Goal: Information Seeking & Learning: Learn about a topic

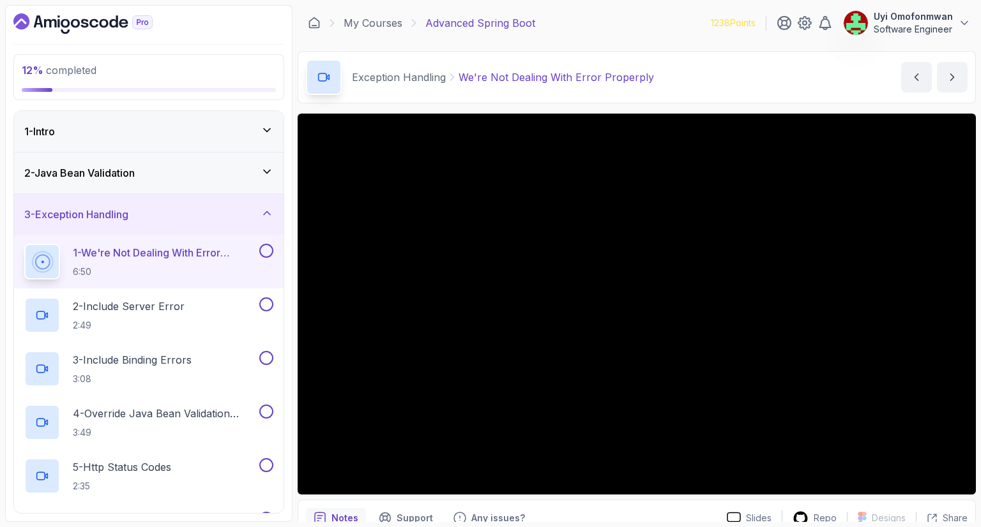
scroll to position [102, 0]
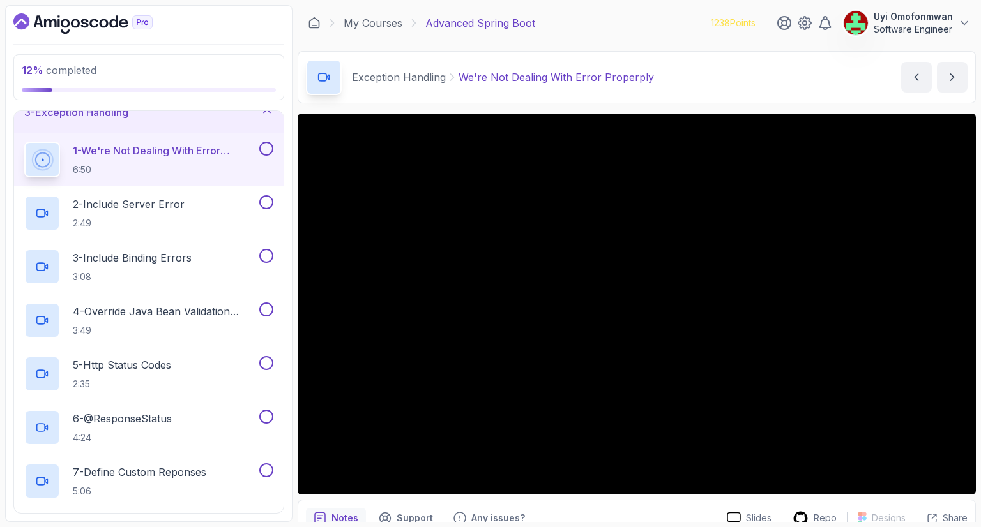
click at [50, 163] on icon at bounding box center [41, 159] width 15 height 15
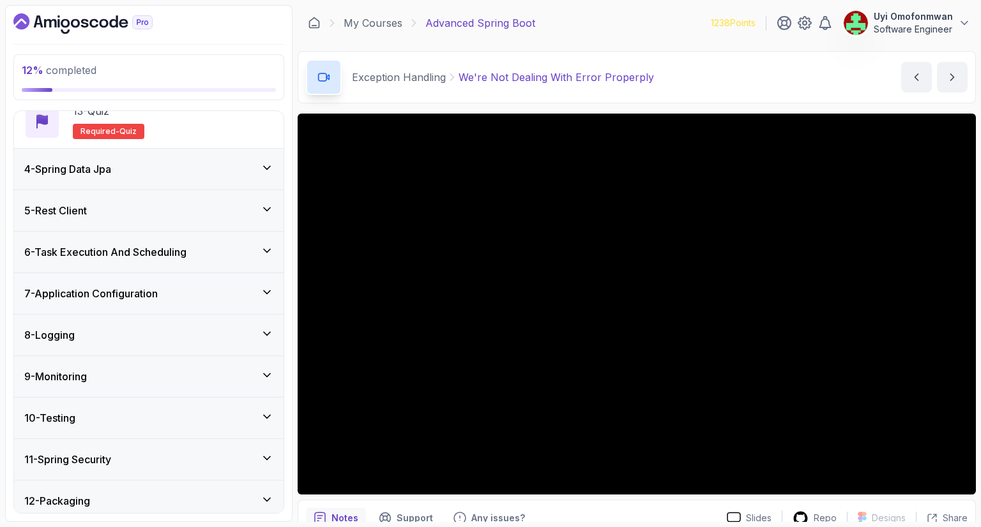
scroll to position [730, 0]
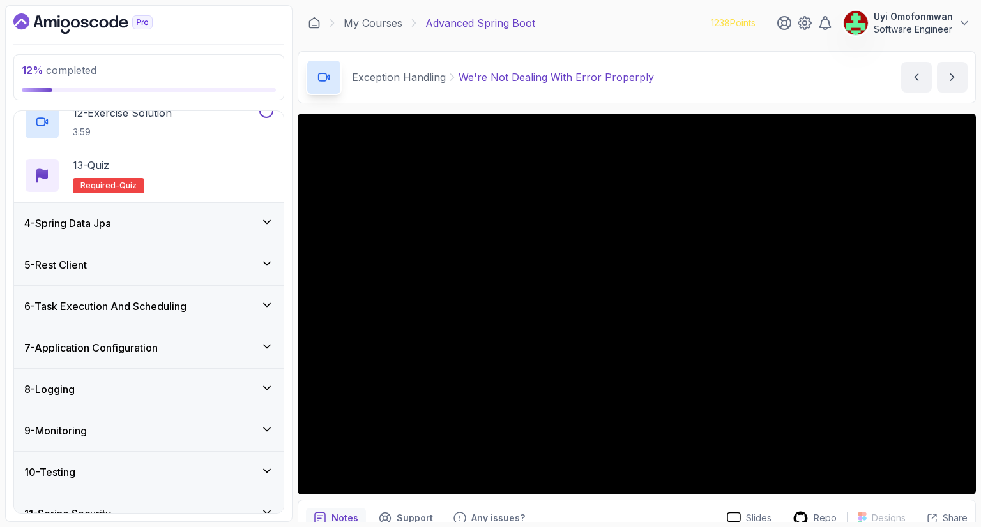
click at [34, 236] on div "4 - Spring Data Jpa" at bounding box center [148, 223] width 269 height 41
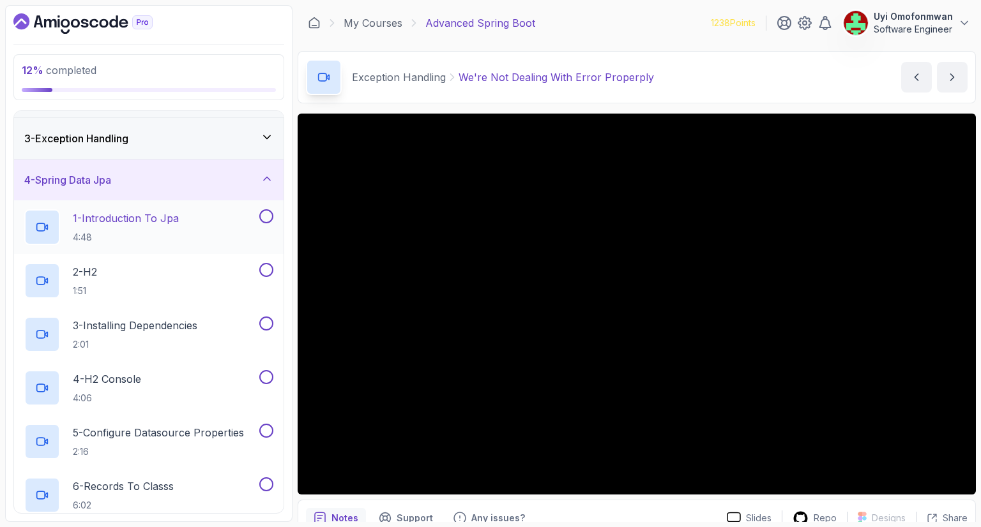
scroll to position [58, 0]
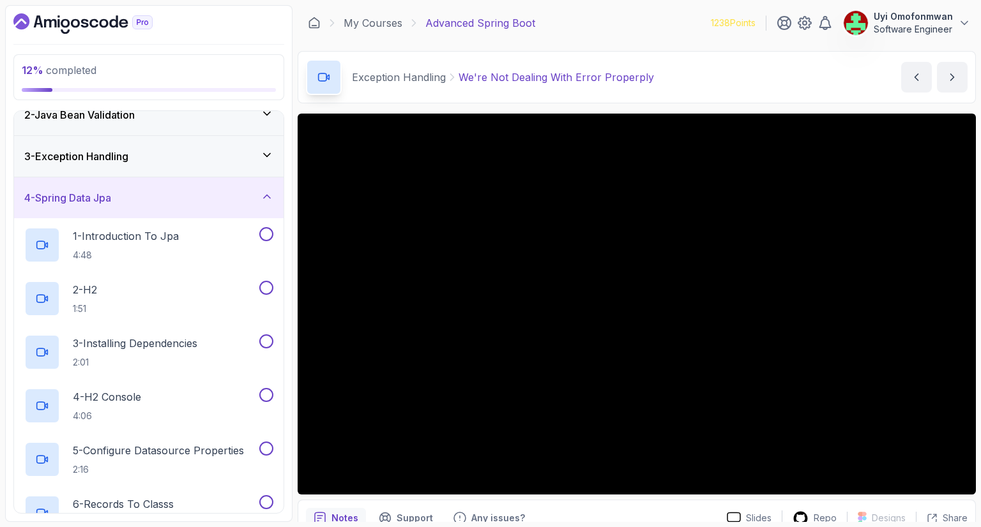
click at [76, 195] on h3 "4 - Spring Data Jpa" at bounding box center [67, 197] width 87 height 15
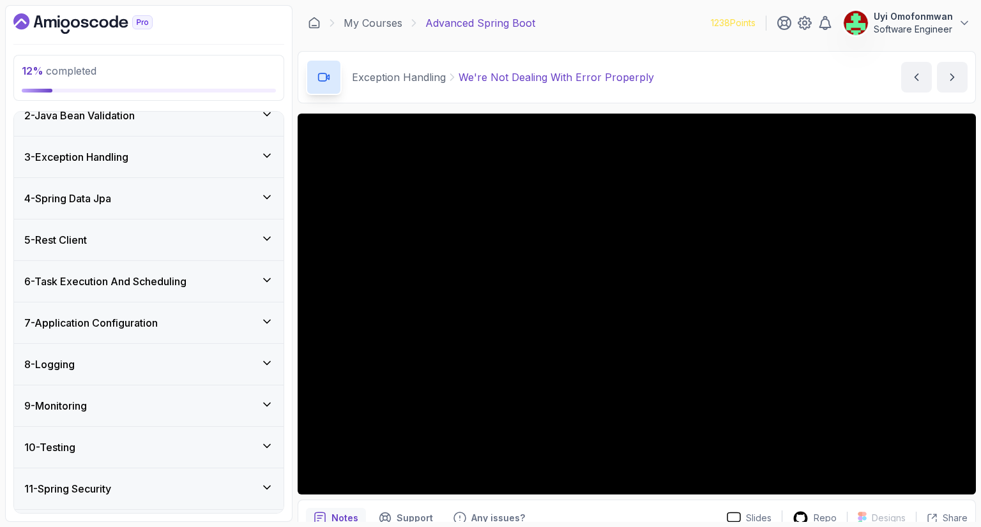
click at [98, 156] on h3 "3 - Exception Handling" at bounding box center [76, 156] width 104 height 15
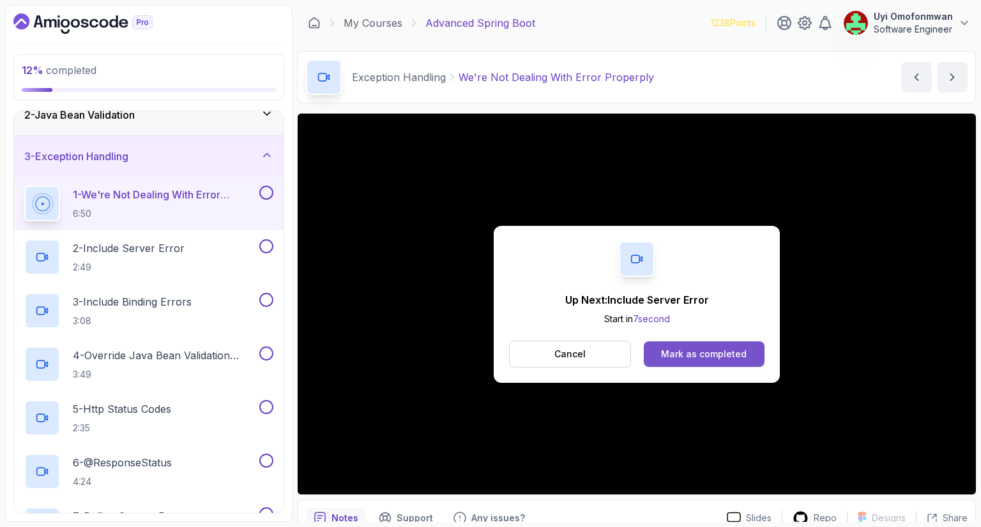
click at [735, 349] on div "Mark as completed" at bounding box center [704, 354] width 86 height 13
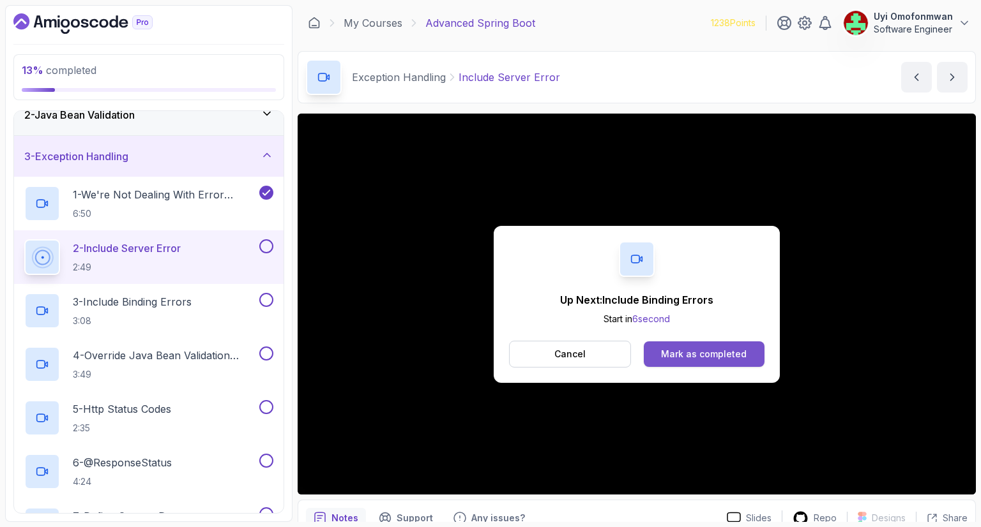
click at [663, 356] on div "Mark as completed" at bounding box center [704, 354] width 86 height 13
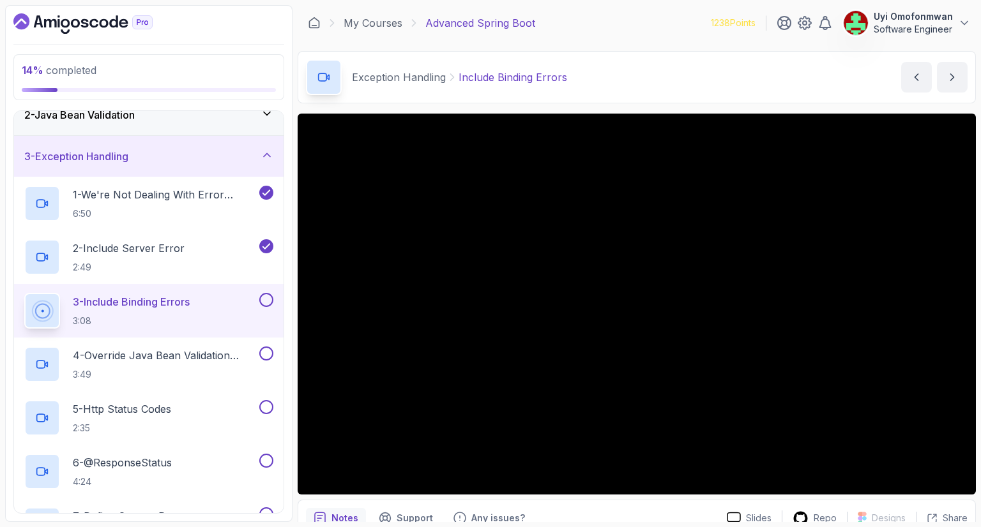
click at [74, 315] on p "3:08" at bounding box center [131, 321] width 117 height 13
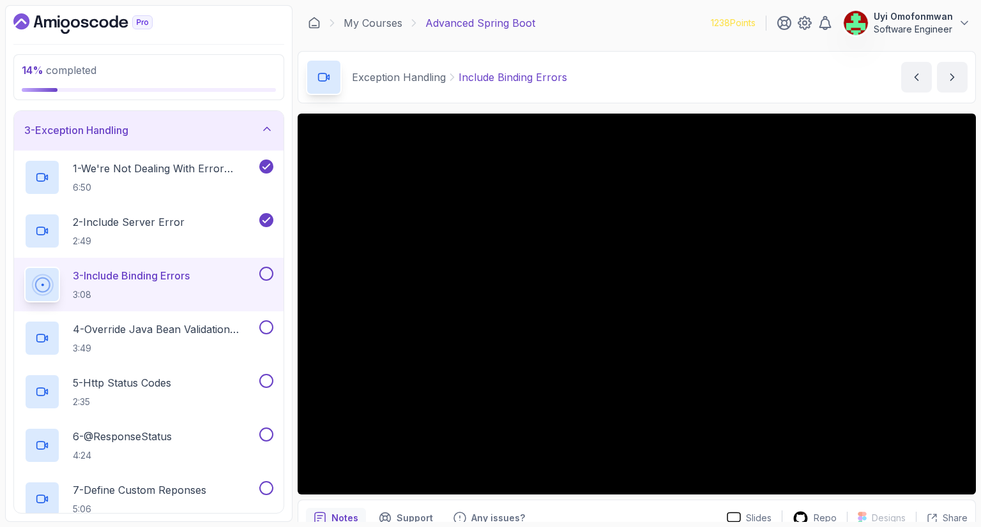
scroll to position [84, 0]
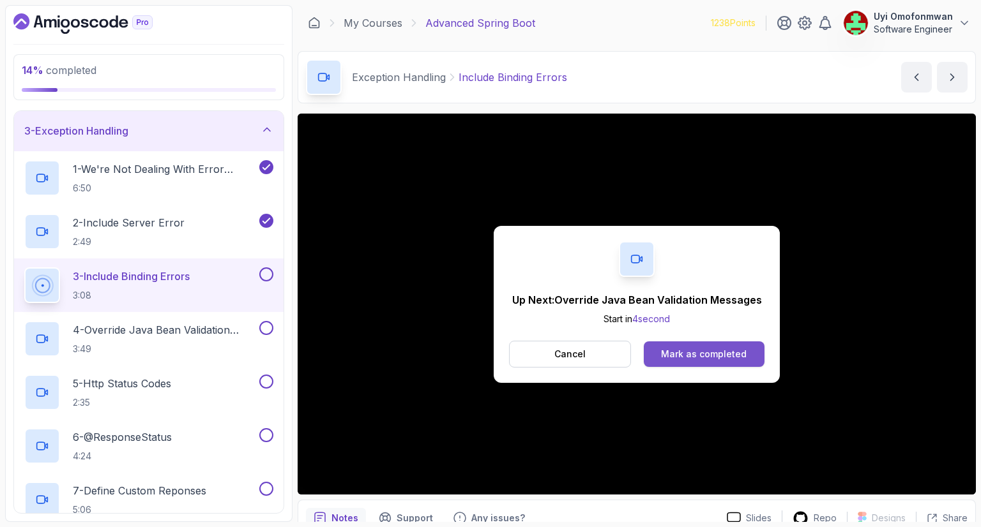
click at [691, 356] on div "Mark as completed" at bounding box center [704, 354] width 86 height 13
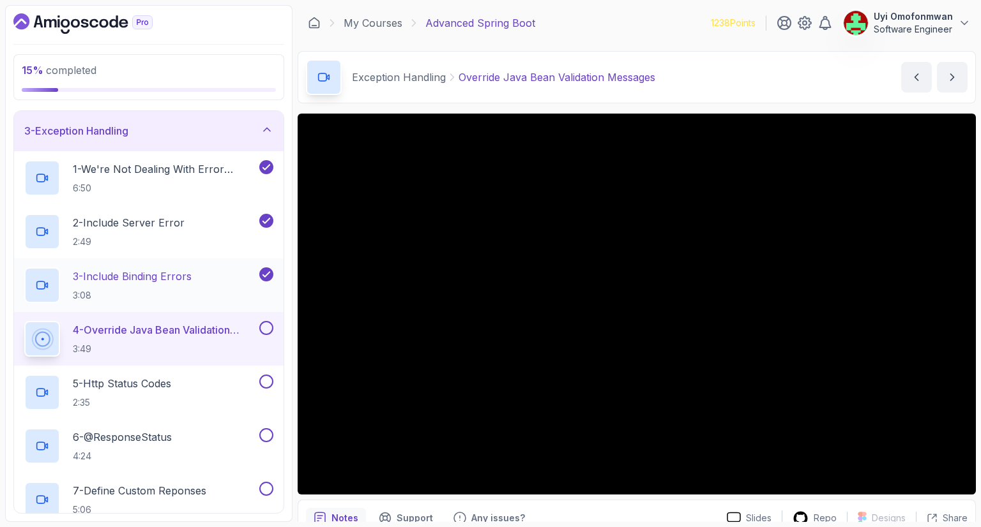
click at [108, 282] on p "3 - Include Binding Errors" at bounding box center [132, 276] width 119 height 15
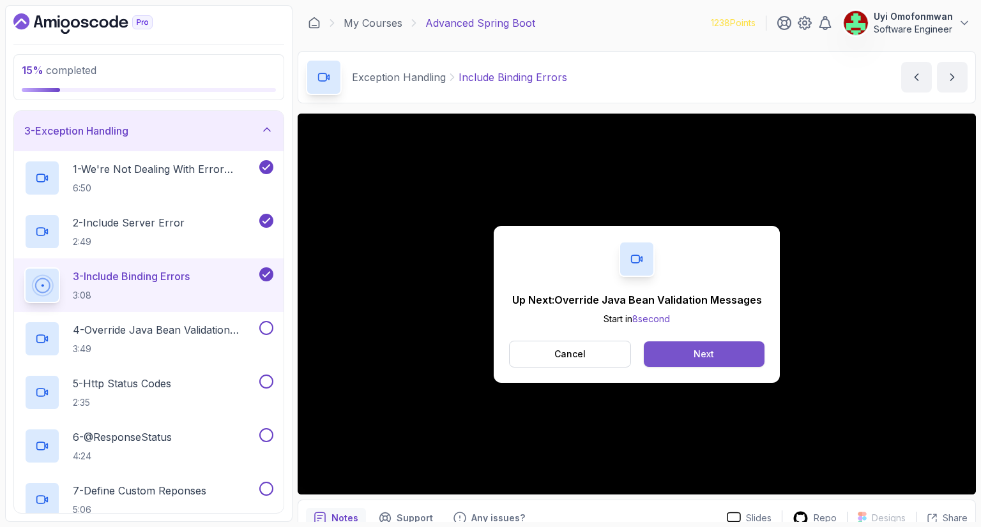
click at [743, 351] on button "Next" at bounding box center [703, 355] width 121 height 26
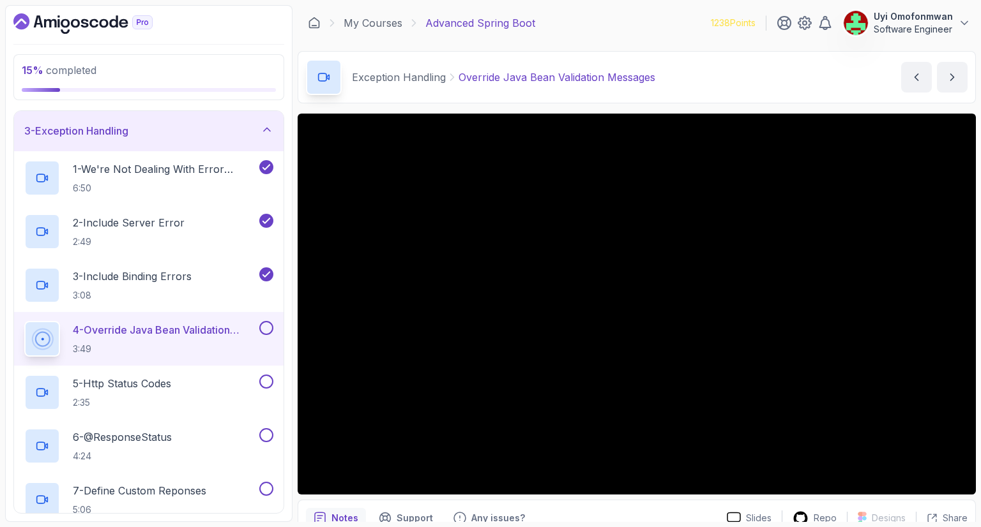
click at [41, 337] on icon at bounding box center [41, 338] width 15 height 15
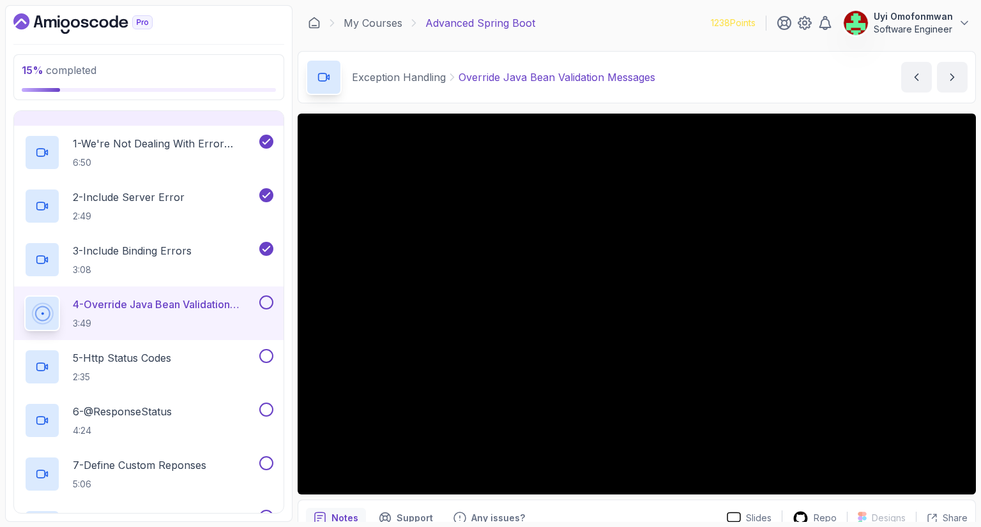
scroll to position [135, 0]
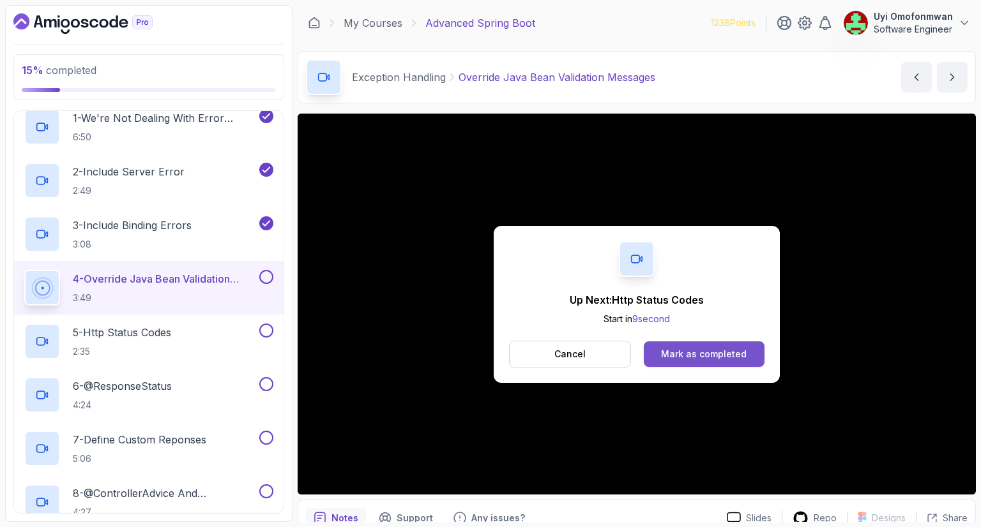
click at [677, 349] on div "Mark as completed" at bounding box center [704, 354] width 86 height 13
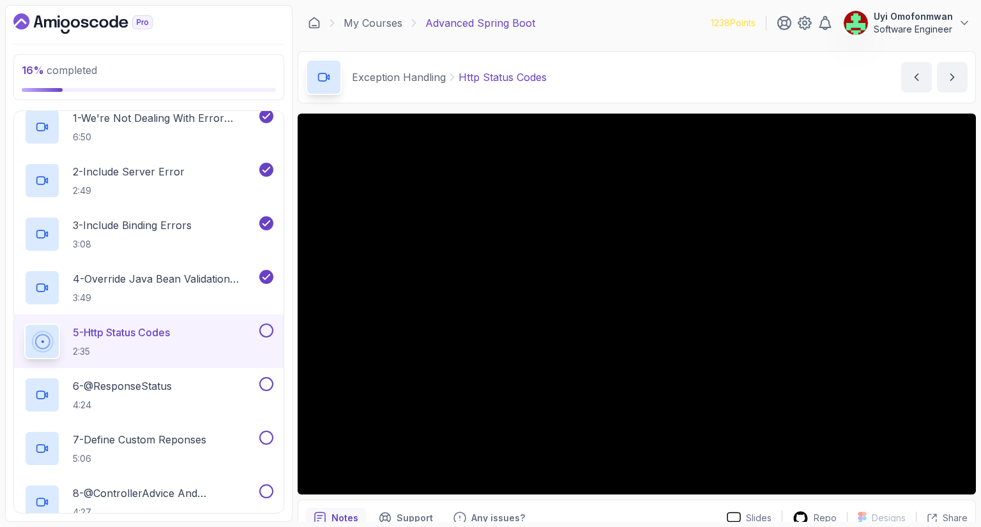
click at [54, 324] on div at bounding box center [42, 342] width 36 height 36
click at [117, 348] on p "2:35" at bounding box center [121, 351] width 97 height 13
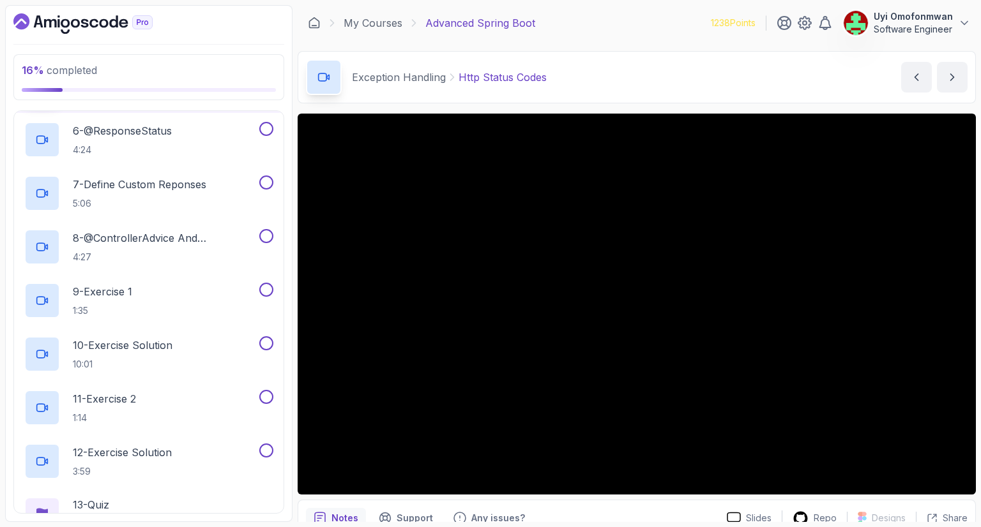
scroll to position [364, 0]
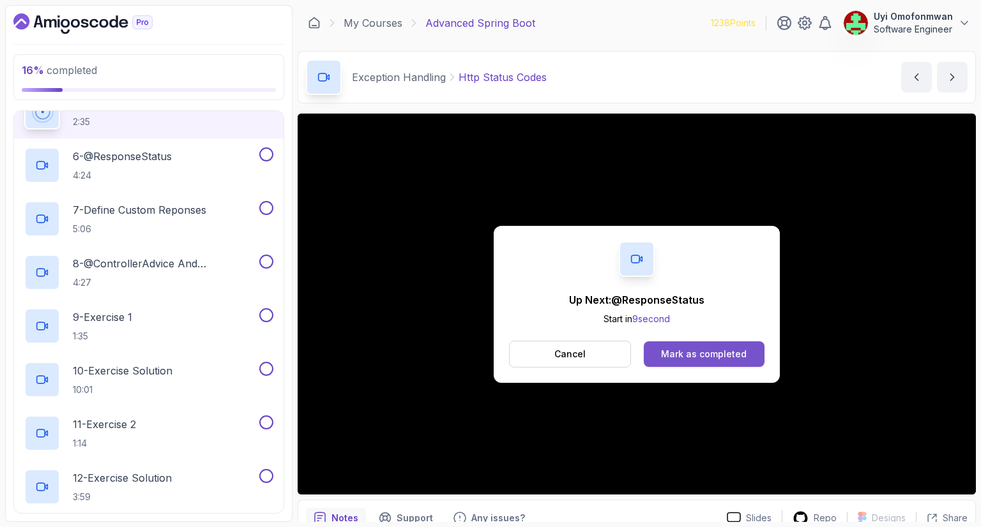
click at [678, 349] on div "Mark as completed" at bounding box center [704, 354] width 86 height 13
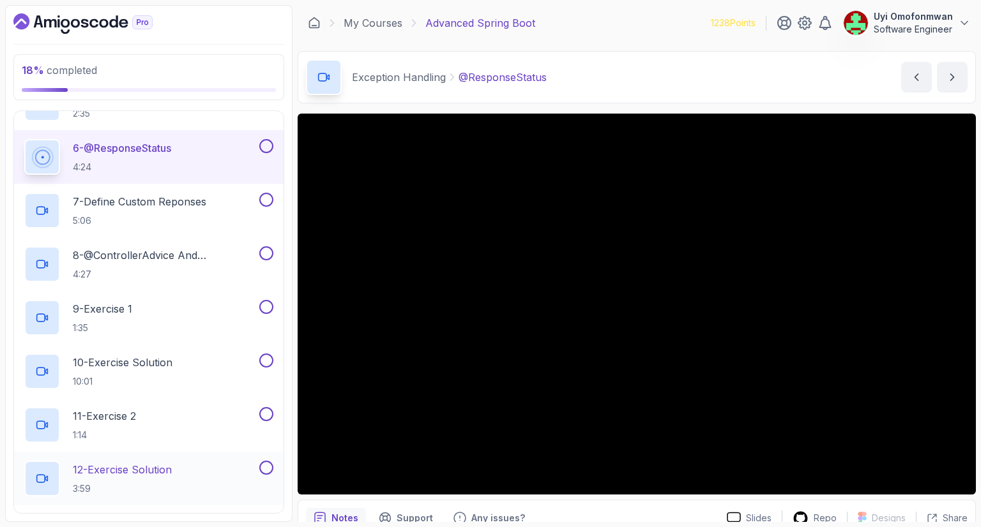
scroll to position [317, 0]
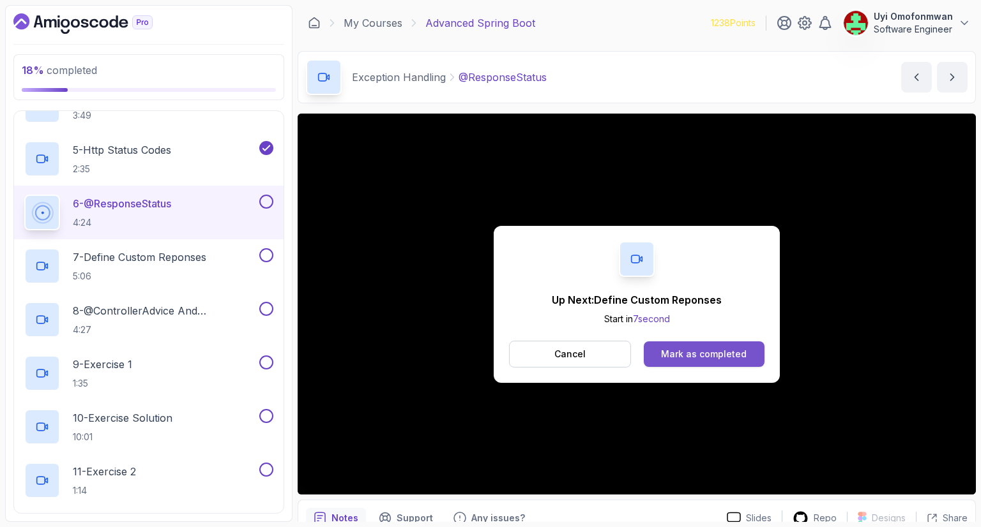
click at [740, 351] on div "Mark as completed" at bounding box center [704, 354] width 86 height 13
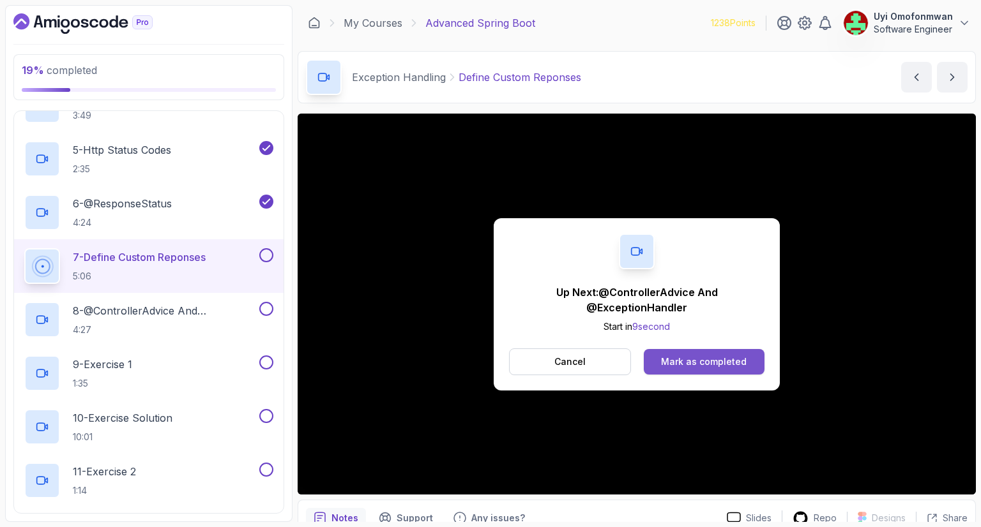
click at [693, 370] on button "Mark as completed" at bounding box center [703, 362] width 121 height 26
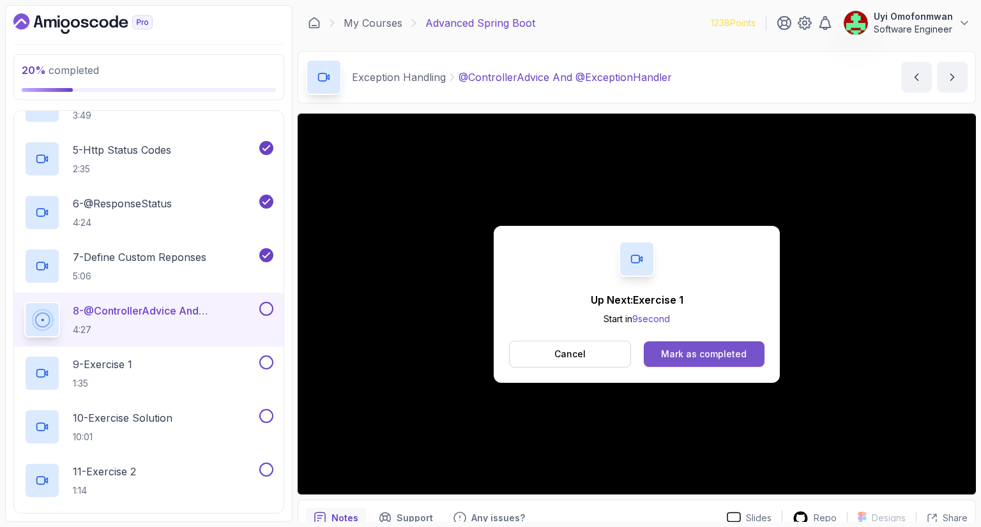
click at [718, 353] on div "Mark as completed" at bounding box center [704, 354] width 86 height 13
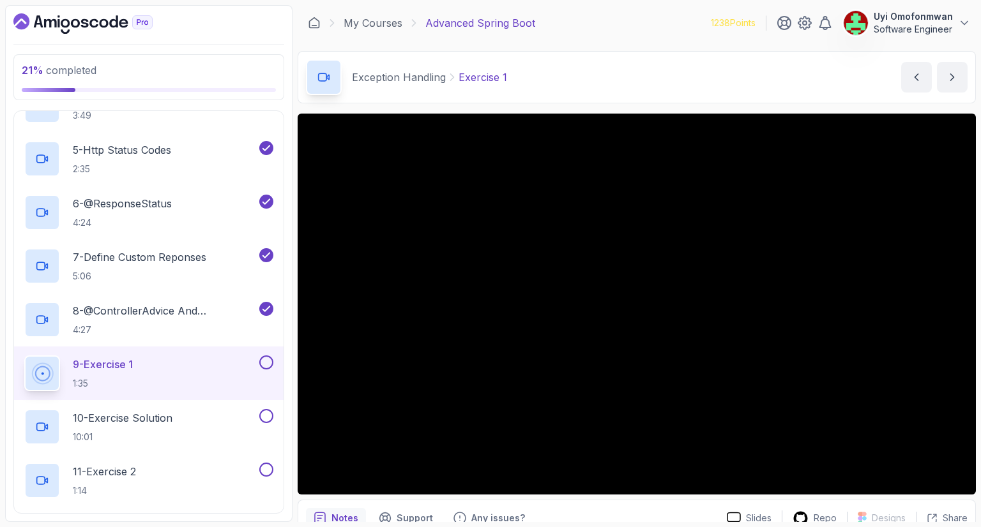
click at [49, 379] on icon at bounding box center [41, 373] width 15 height 15
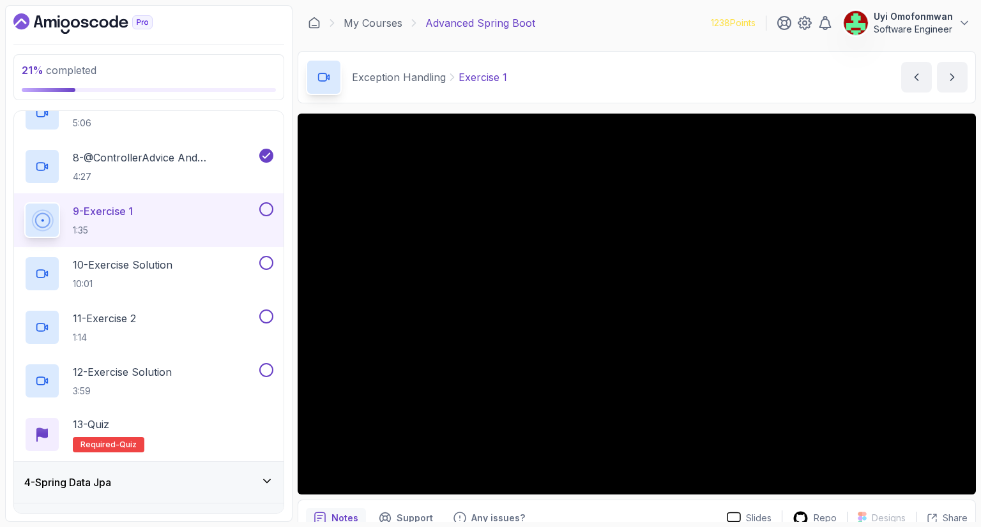
scroll to position [445, 0]
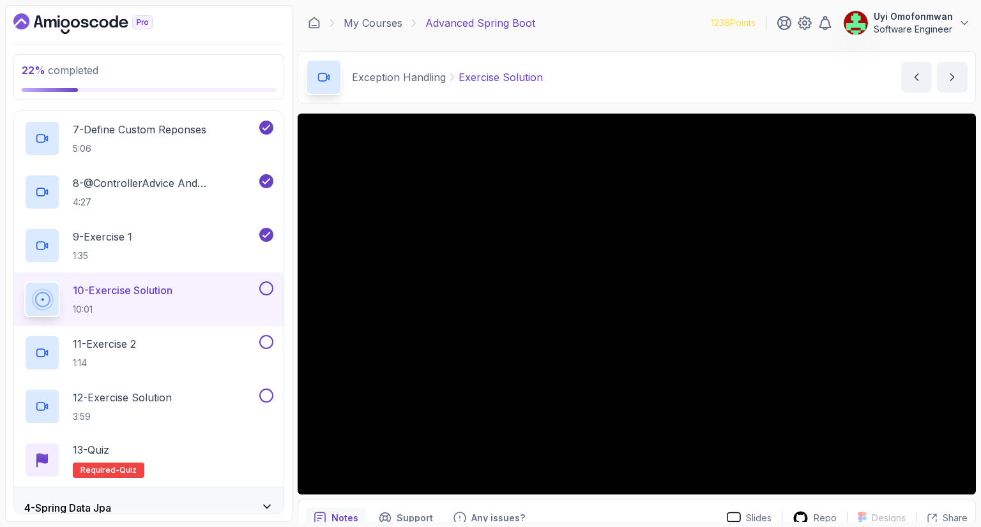
click at [80, 296] on p "10 - Exercise Solution" at bounding box center [123, 290] width 100 height 15
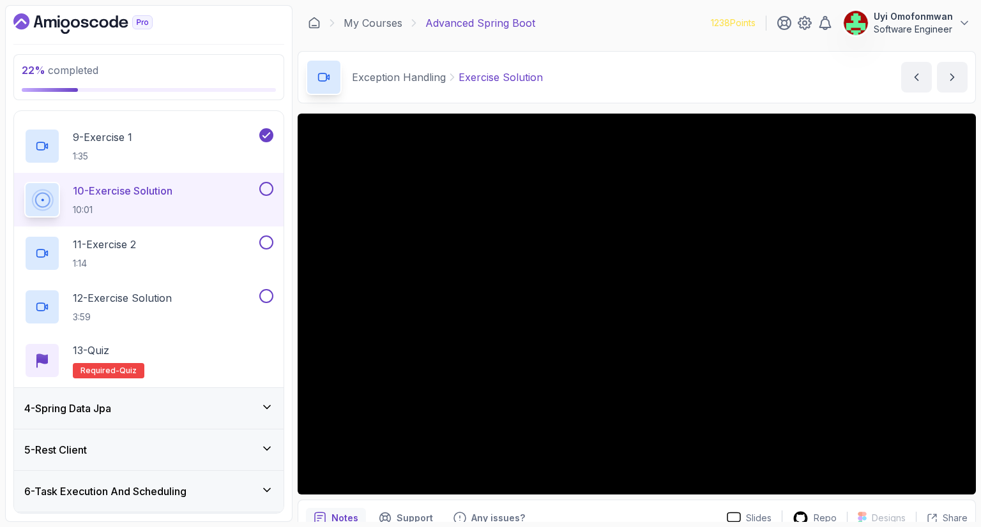
scroll to position [649, 0]
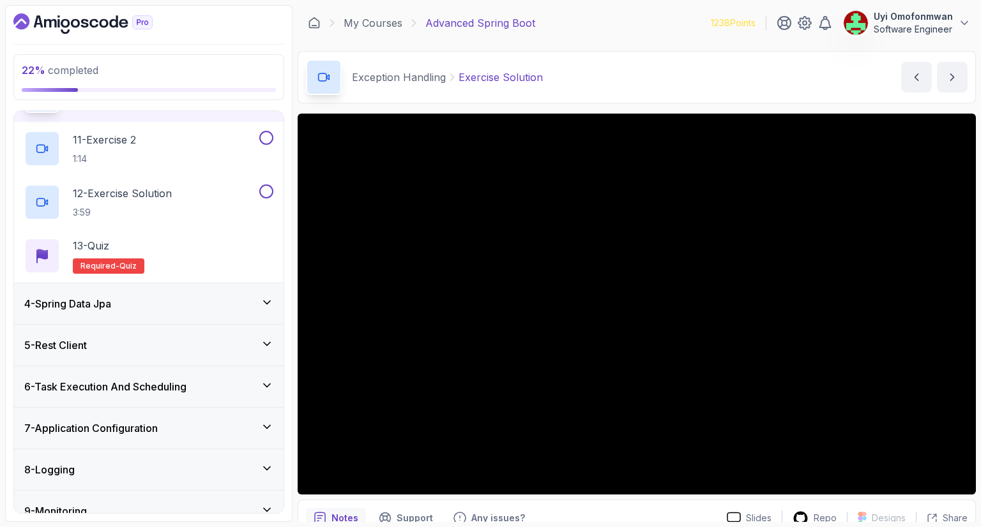
click at [111, 306] on h3 "4 - Spring Data Jpa" at bounding box center [67, 303] width 87 height 15
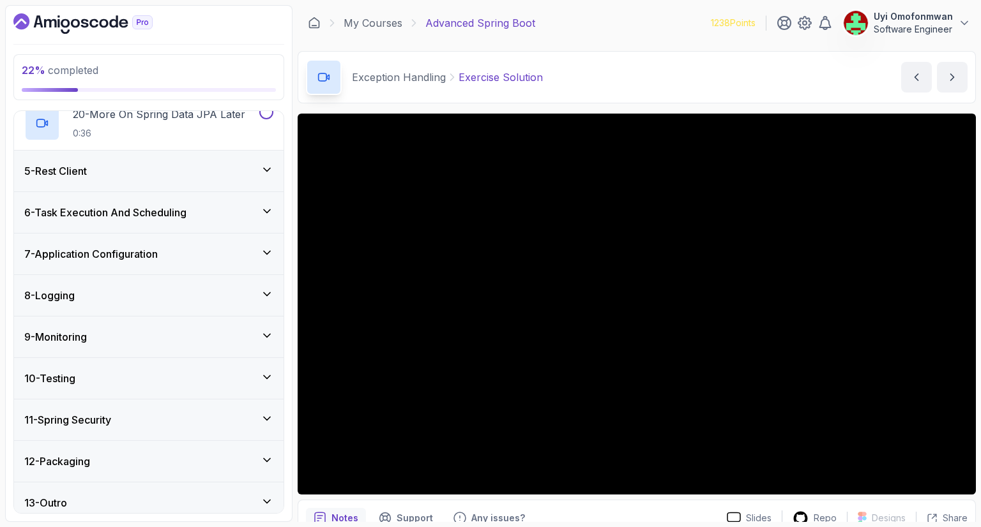
scroll to position [1207, 0]
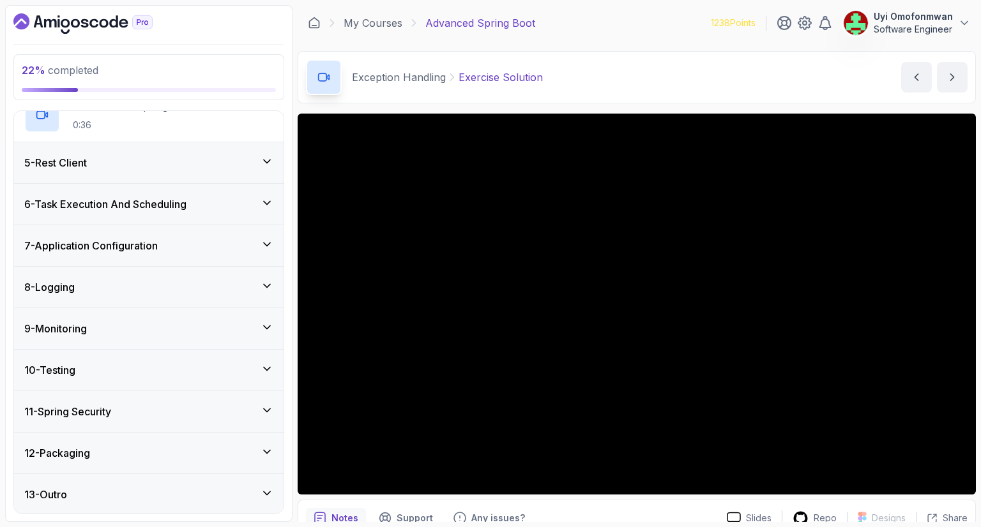
click at [121, 155] on div "5 - Rest Client" at bounding box center [148, 162] width 249 height 15
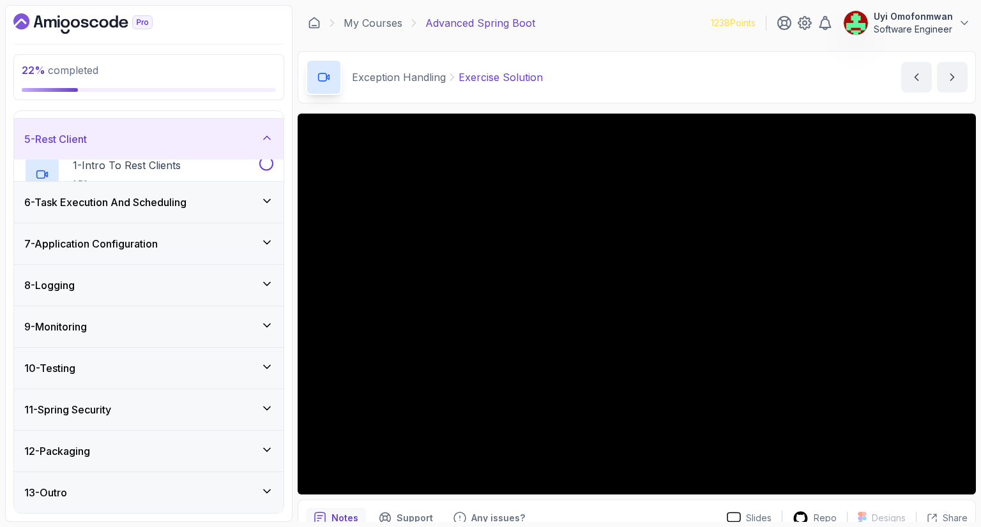
scroll to position [135, 0]
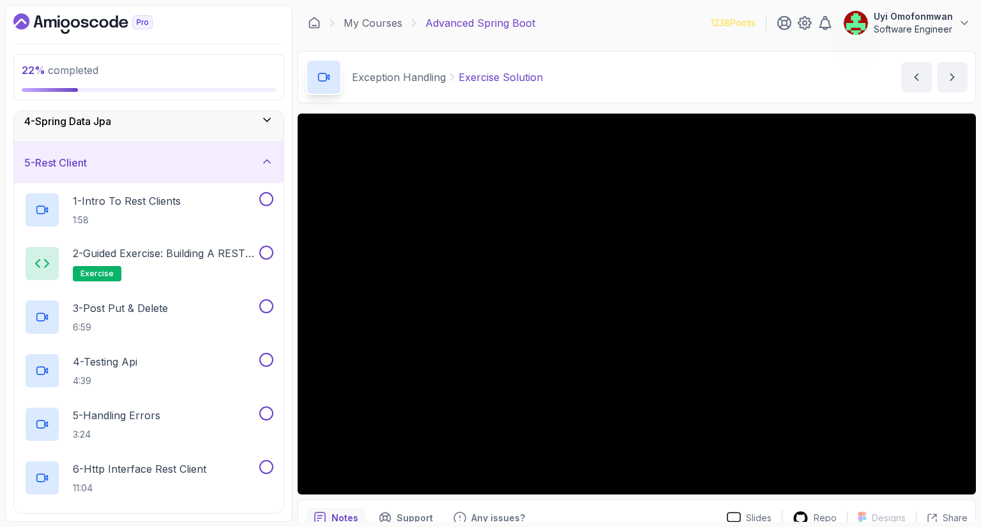
click at [113, 156] on div "5 - Rest Client" at bounding box center [148, 162] width 249 height 15
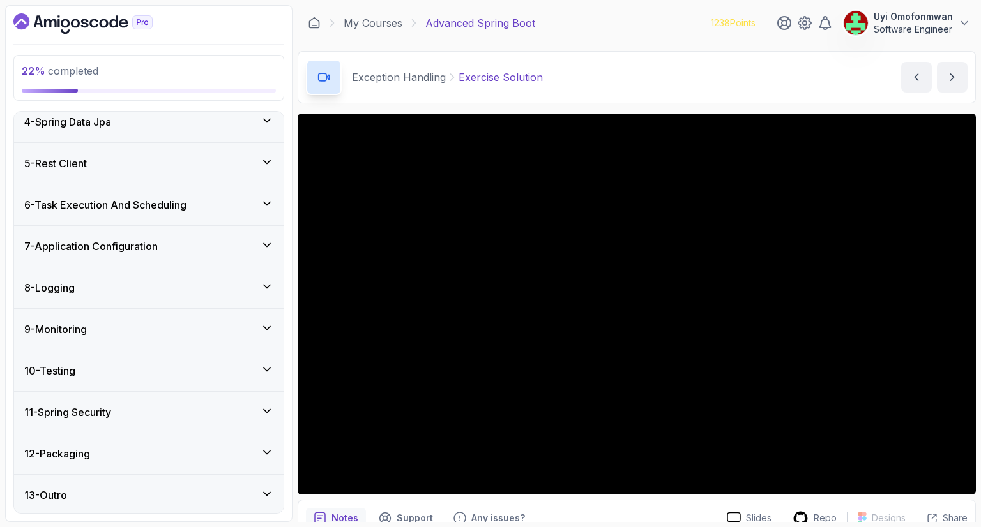
click at [13, 123] on div "1 - Intro 2 - Java Bean Validation 3 - Exception Handling 4 - Spring Data Jpa 5…" at bounding box center [148, 312] width 271 height 403
click at [8, 141] on div "22 % completed 1 - Intro 2 - Java Bean Validation 3 - Exception Handling 4 - Sp…" at bounding box center [148, 263] width 287 height 517
click at [292, 142] on div "22 % completed 1 - Intro 2 - Java Bean Validation 3 - Exception Handling 4 - Sp…" at bounding box center [148, 263] width 287 height 517
click at [269, 123] on icon at bounding box center [266, 120] width 13 height 13
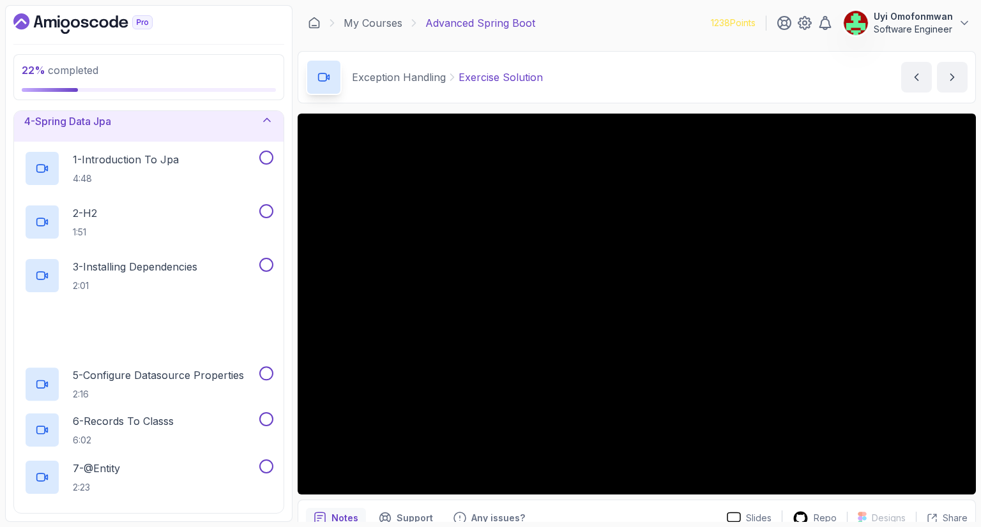
click at [269, 123] on icon at bounding box center [266, 120] width 13 height 13
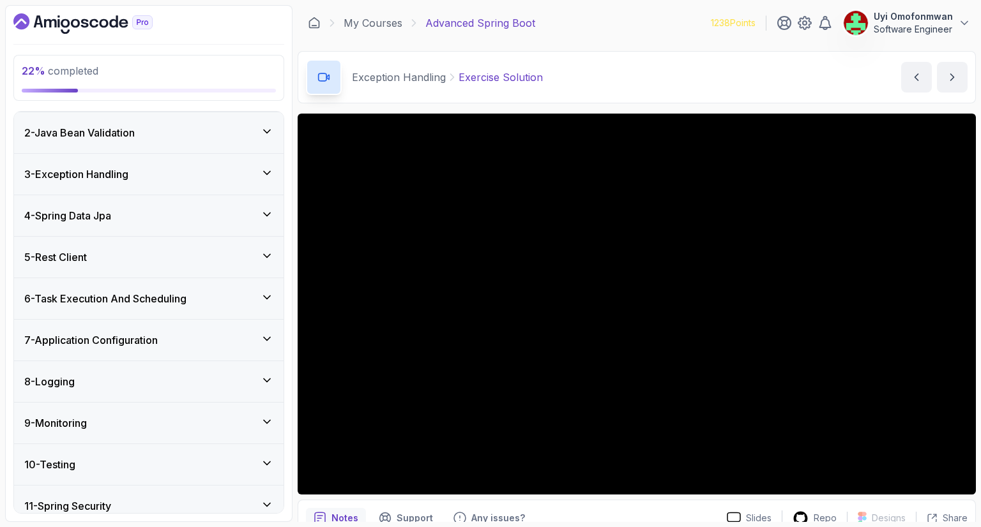
scroll to position [0, 0]
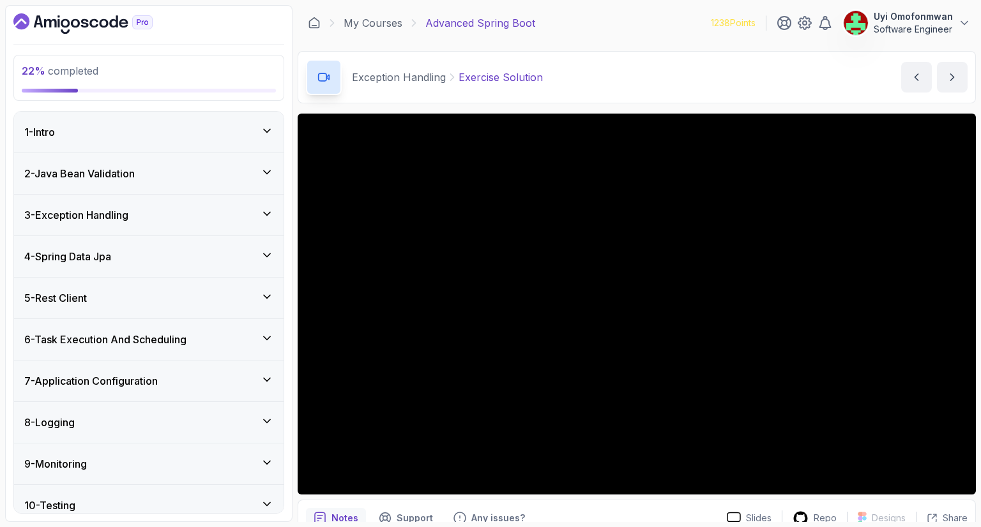
click at [189, 217] on div "3 - Exception Handling" at bounding box center [148, 214] width 249 height 15
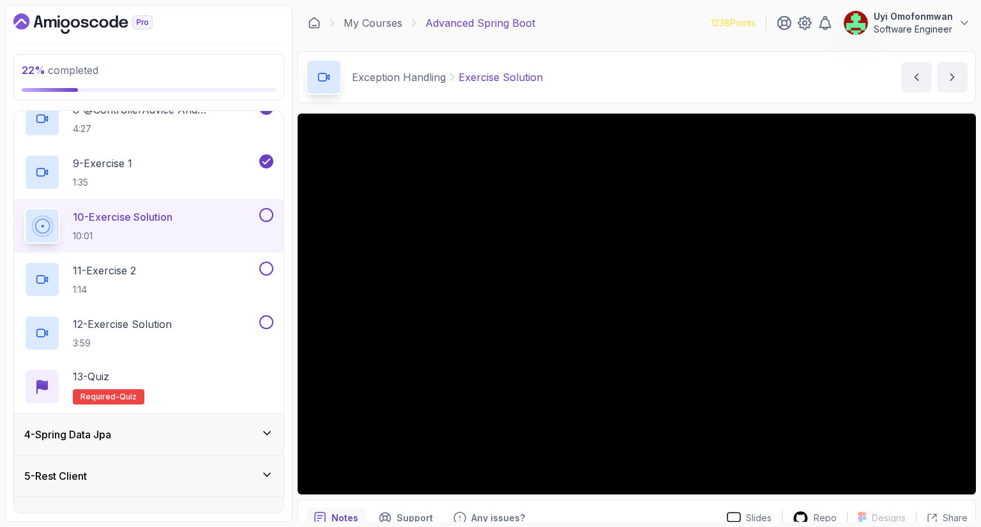
scroll to position [562, 0]
